Goal: Task Accomplishment & Management: Manage account settings

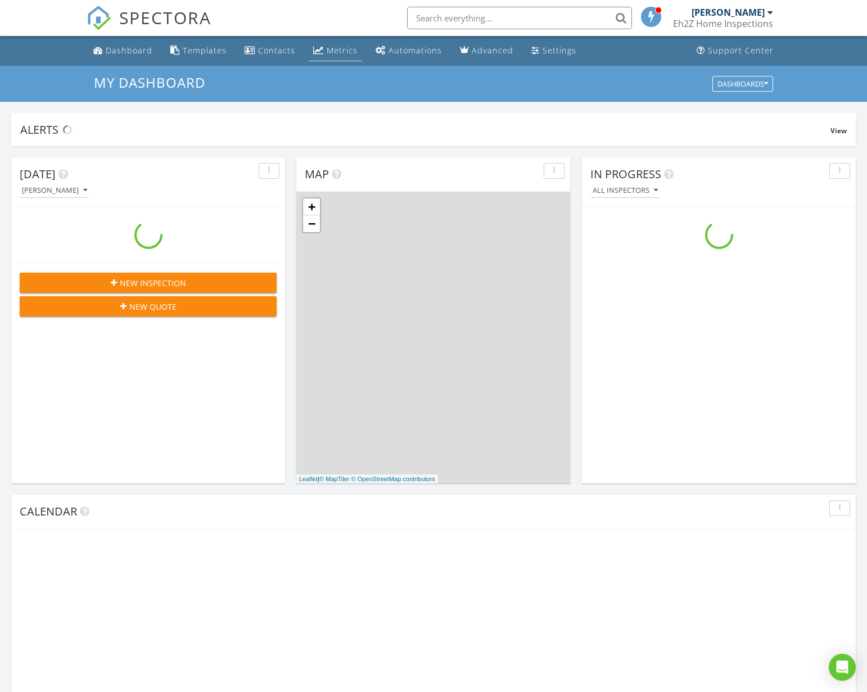
scroll to position [1041, 885]
click at [348, 51] on div "Metrics" at bounding box center [342, 50] width 31 height 11
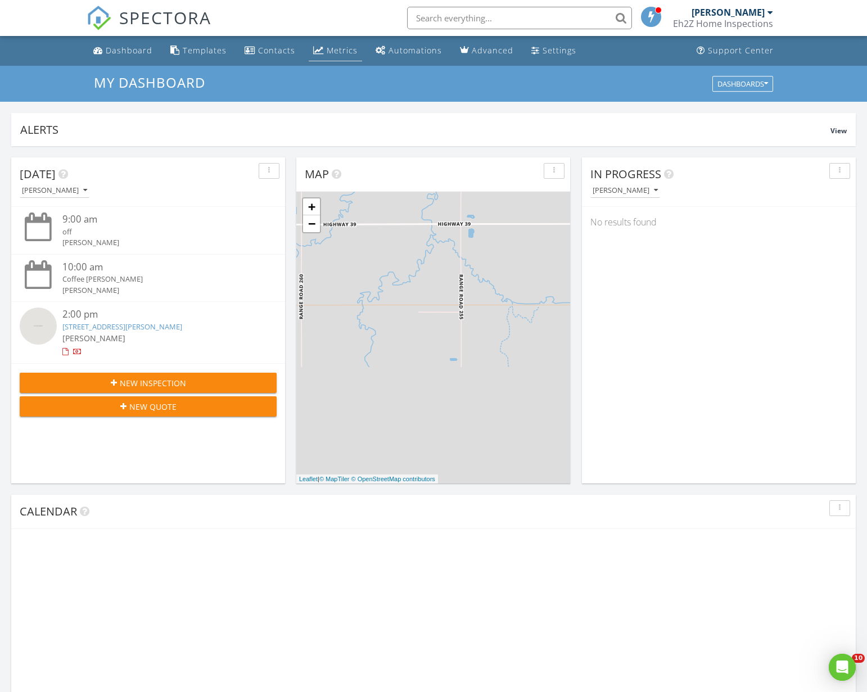
scroll to position [0, 0]
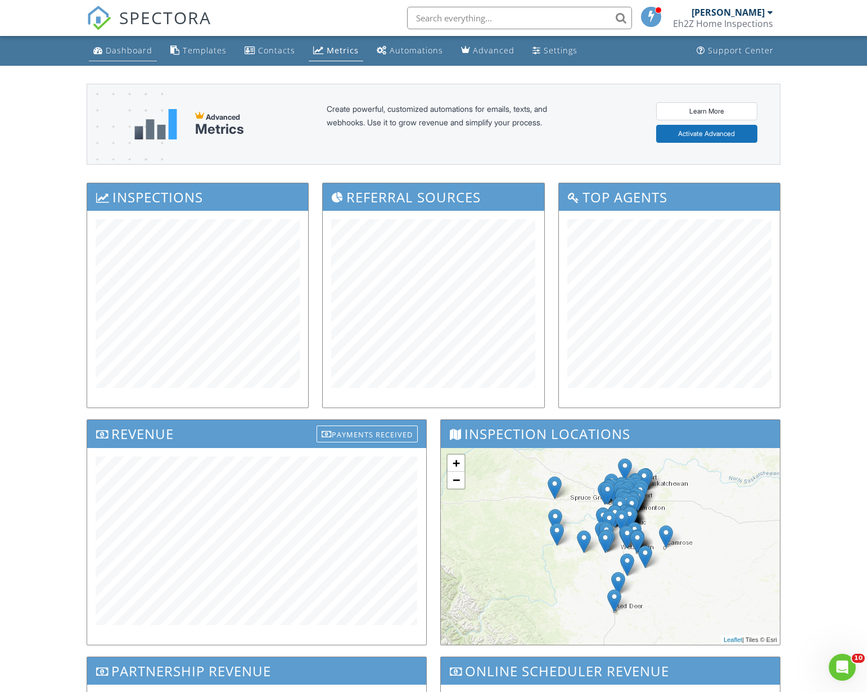
click at [140, 47] on div "Dashboard" at bounding box center [129, 50] width 47 height 11
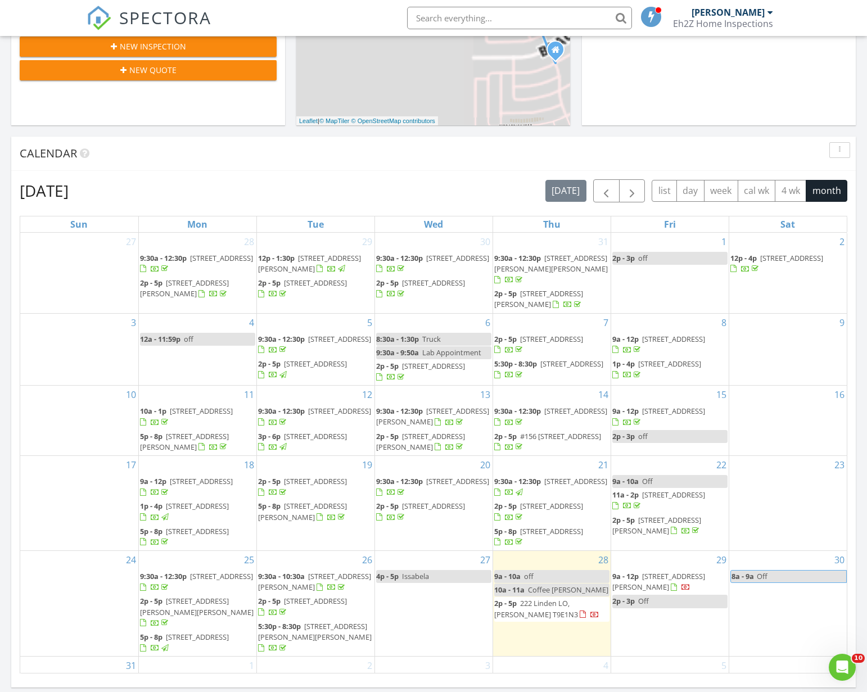
scroll to position [394, 0]
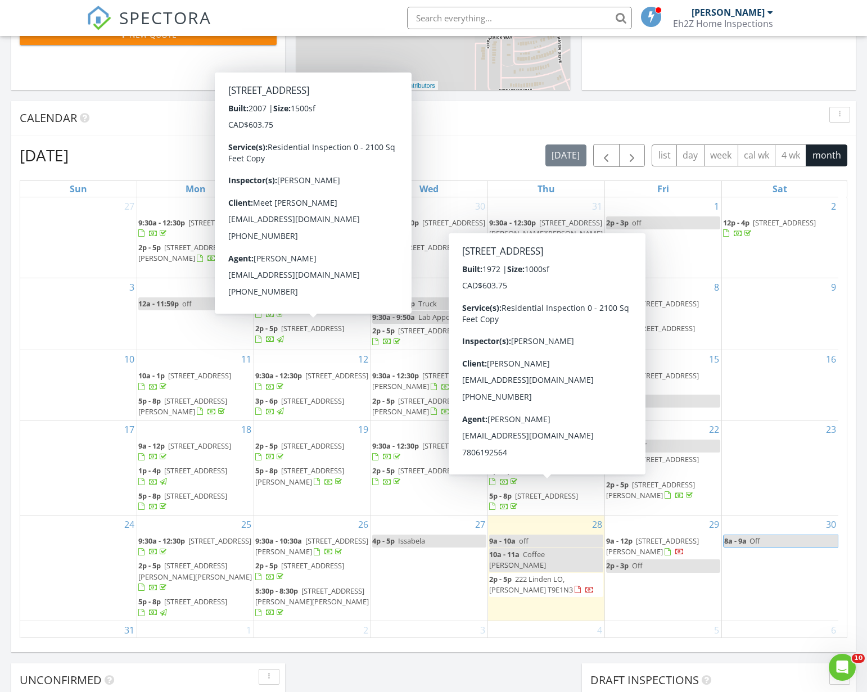
click at [659, 557] on span "7066 Fane Rd 3, Edmonton T5G 3A4" at bounding box center [652, 546] width 93 height 21
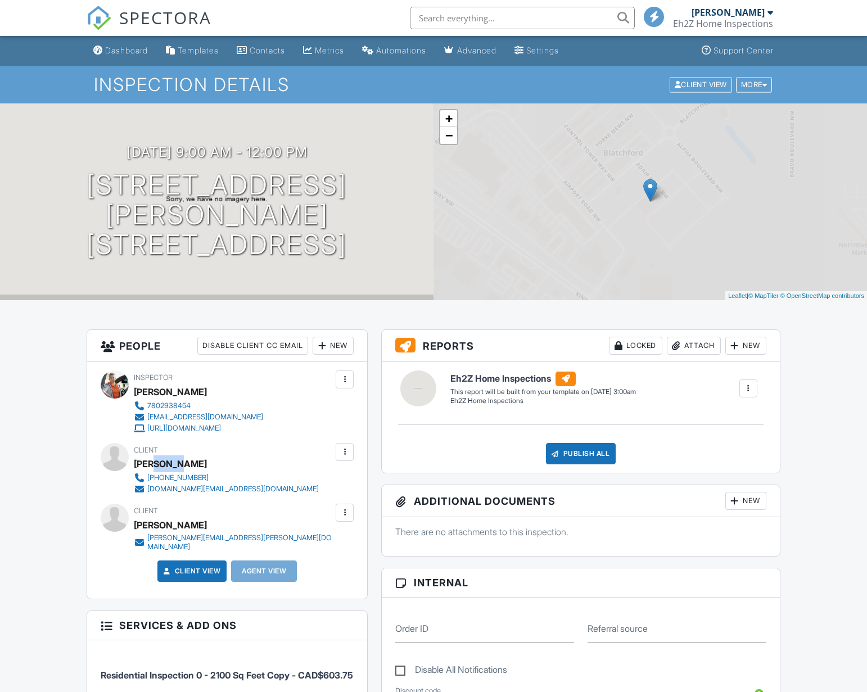
click at [218, 460] on div "[PERSON_NAME]" at bounding box center [231, 464] width 194 height 17
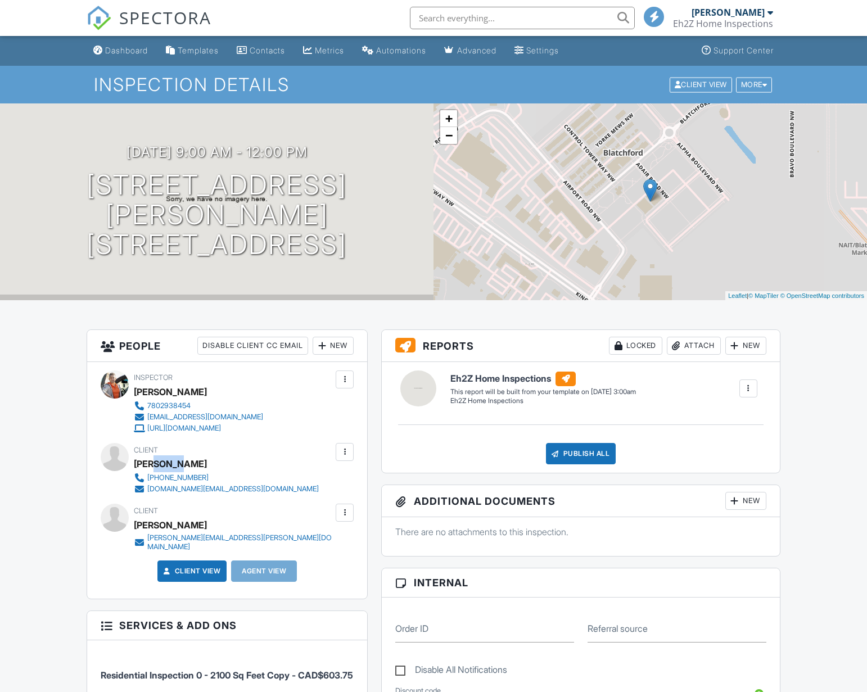
click at [247, 489] on div "Client [PERSON_NAME] [PHONE_NUMBER] [DOMAIN_NAME][EMAIL_ADDRESS][DOMAIN_NAME]" at bounding box center [253, 469] width 239 height 52
drag, startPoint x: 222, startPoint y: 485, endPoint x: 236, endPoint y: 491, distance: 14.4
click at [236, 491] on div "Client Sean Song 780-292-5052 msean.song@gmail.com" at bounding box center [253, 469] width 239 height 52
click at [453, 456] on div "Publish All Checking report completion" at bounding box center [580, 453] width 371 height 21
drag, startPoint x: 241, startPoint y: 488, endPoint x: 151, endPoint y: 488, distance: 90.6
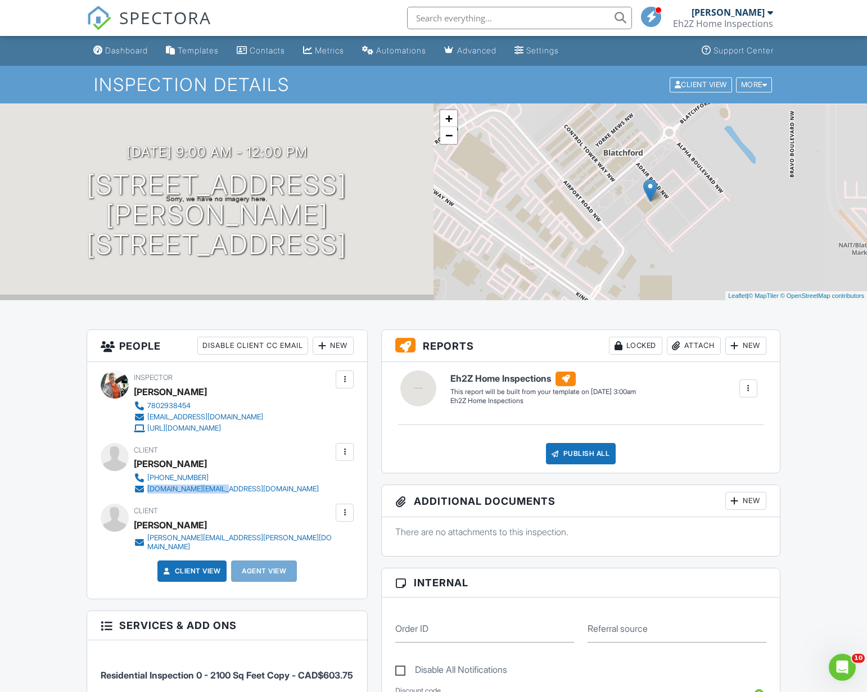
click at [150, 488] on div "Client Sean Song 780-292-5052 msean.song@gmail.com" at bounding box center [253, 469] width 239 height 52
copy div "msean.song@gmail.com"
click at [413, 448] on div "Publish All Checking report completion" at bounding box center [580, 453] width 371 height 21
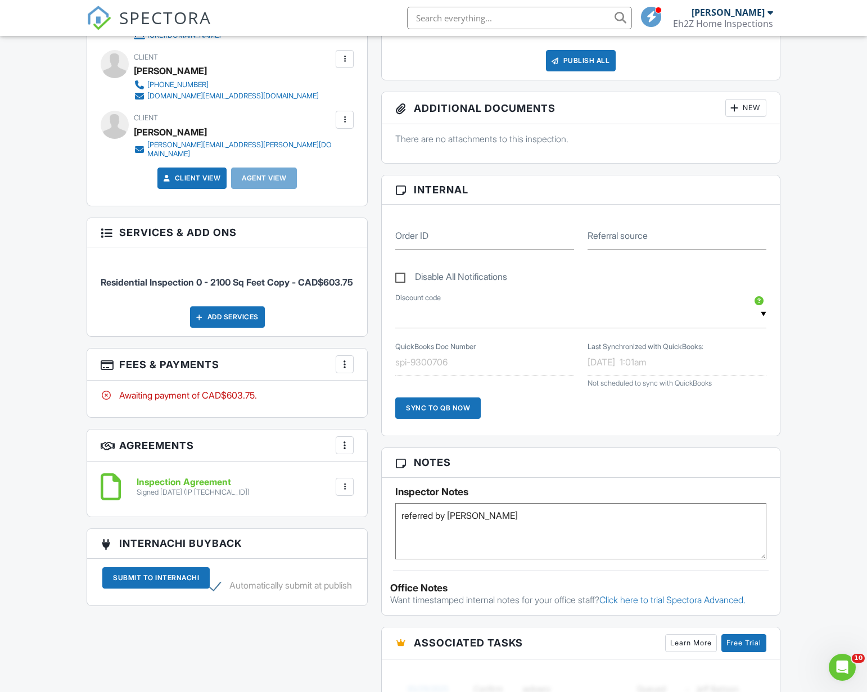
scroll to position [450, 0]
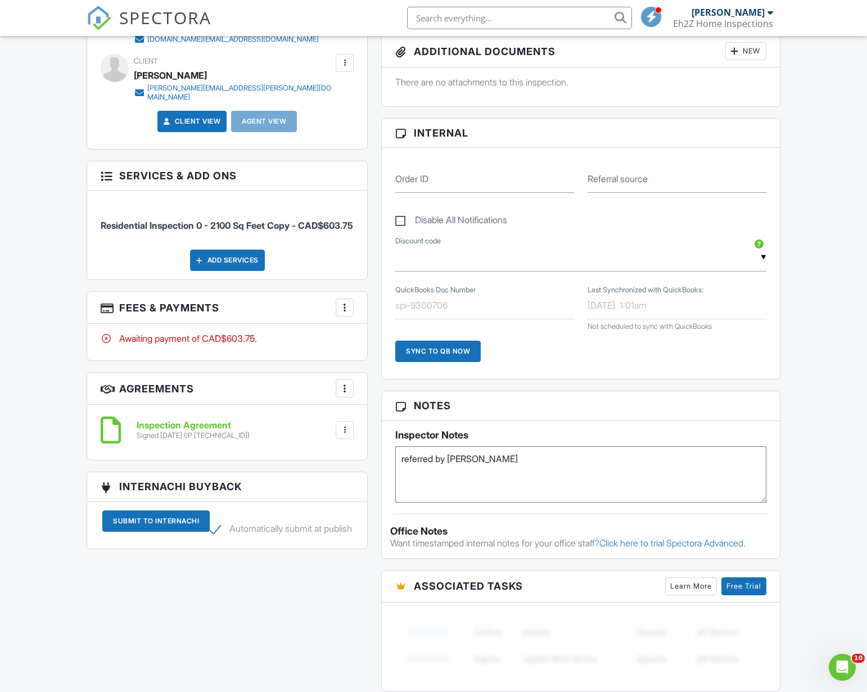
click at [425, 469] on textarea "referred by Carol Ewanuk" at bounding box center [580, 475] width 371 height 56
paste textarea "[PERSON_NAME]"
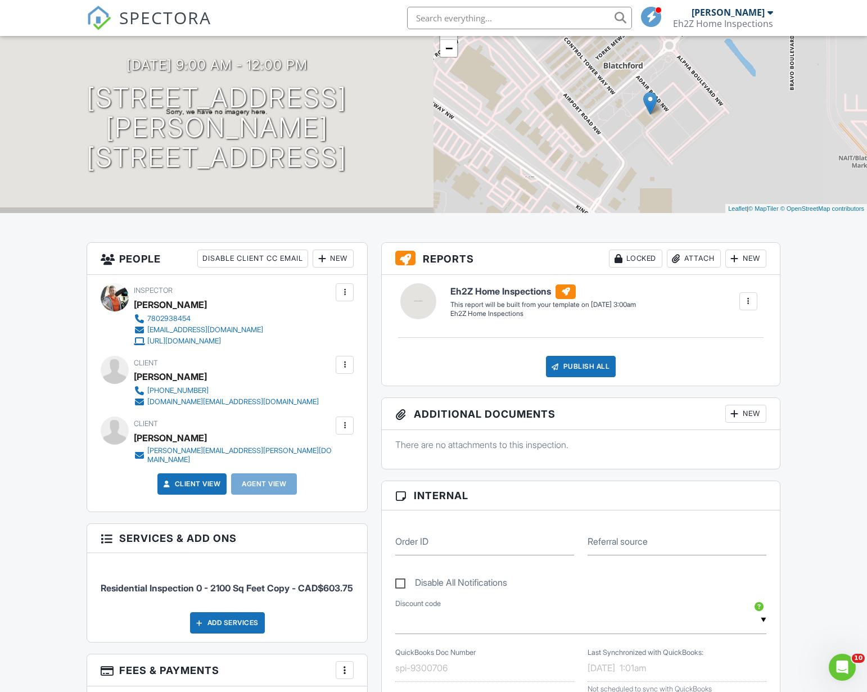
scroll to position [0, 0]
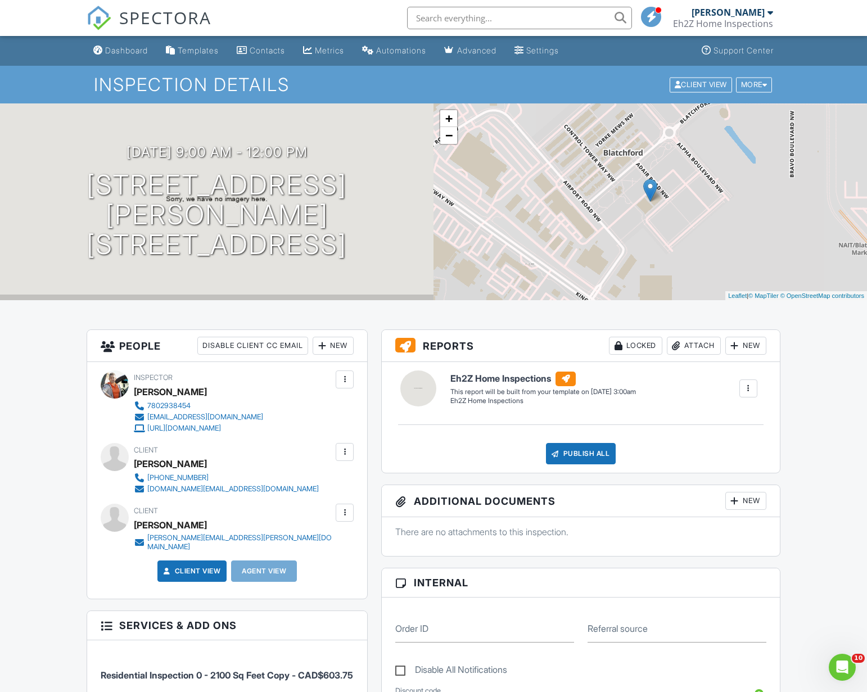
type textarea "referrCarol Ewanuked by Carol Ewanuk"
click at [478, 21] on input "text" at bounding box center [519, 18] width 225 height 23
paste input "[PERSON_NAME]"
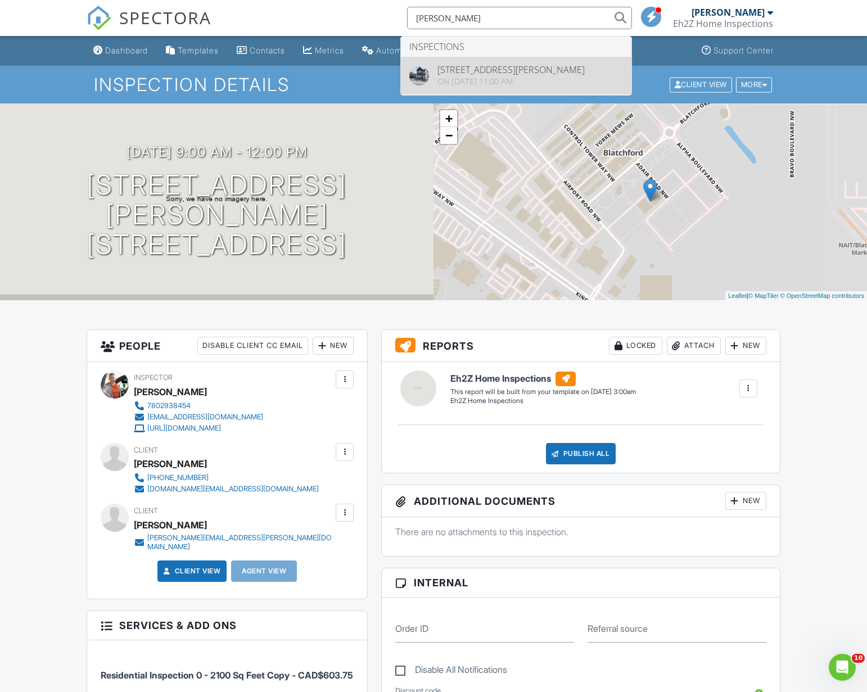
type input "[PERSON_NAME]"
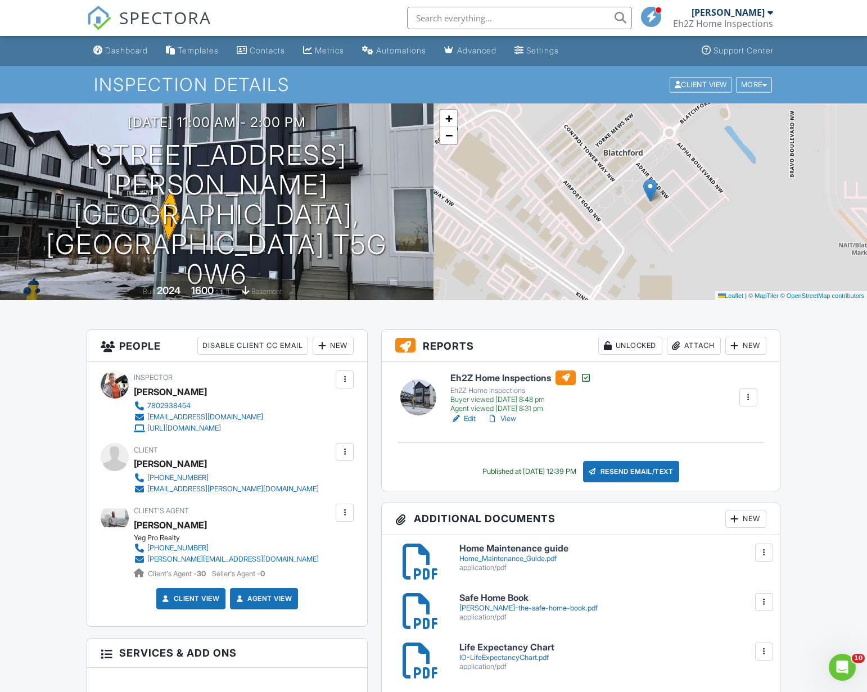
click at [498, 420] on div at bounding box center [492, 418] width 11 height 11
